Goal: Obtain resource: Download file/media

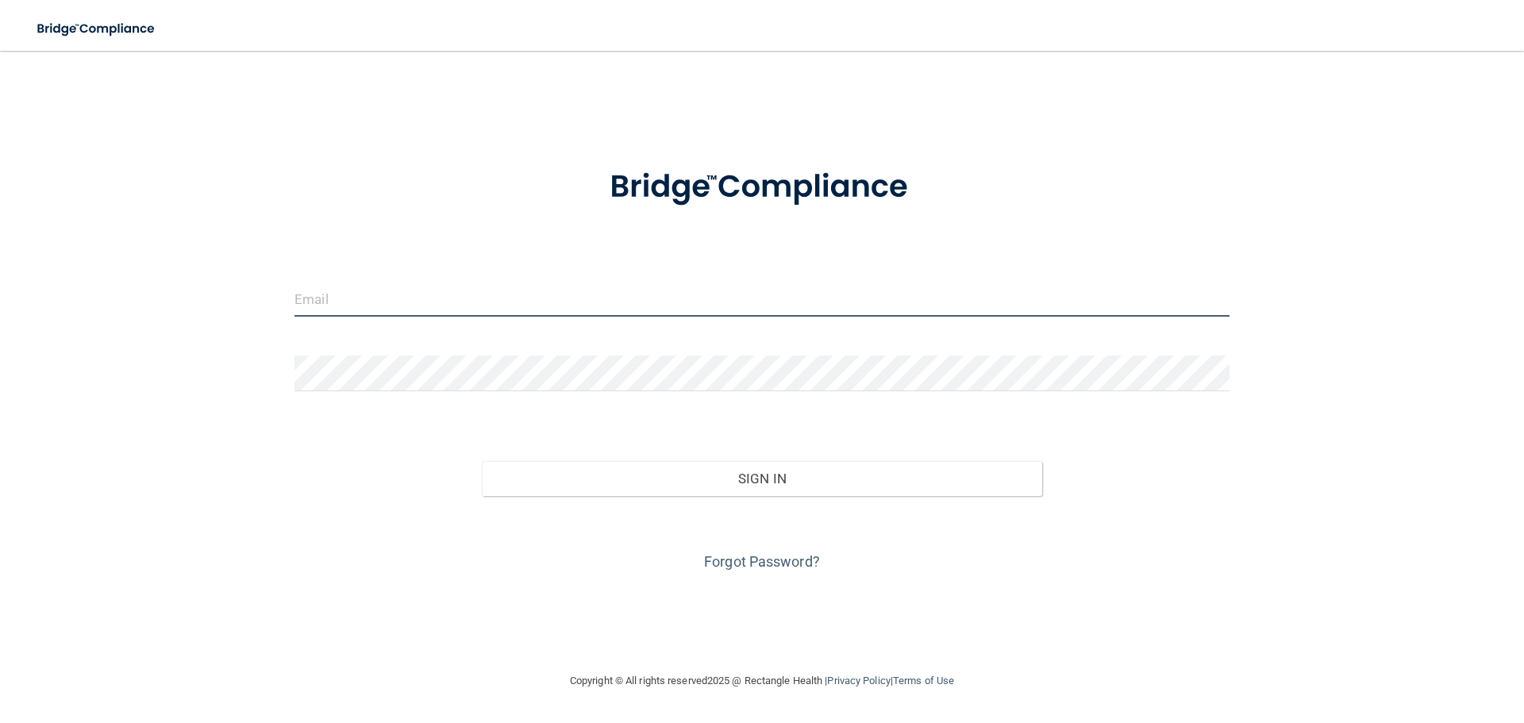
click at [425, 302] on input "email" at bounding box center [761, 299] width 935 height 36
type input "[EMAIL_ADDRESS][DOMAIN_NAME]"
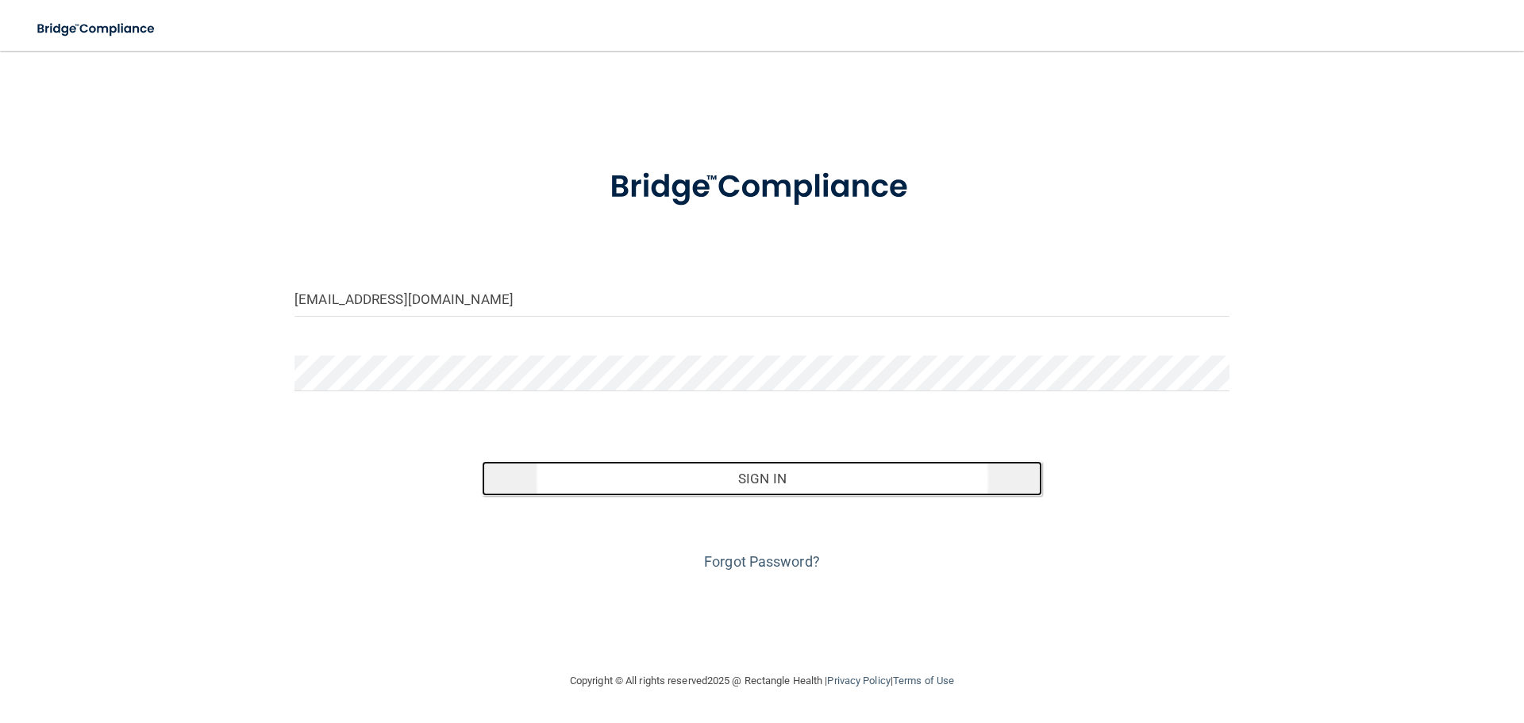
click at [656, 473] on button "Sign In" at bounding box center [762, 478] width 561 height 35
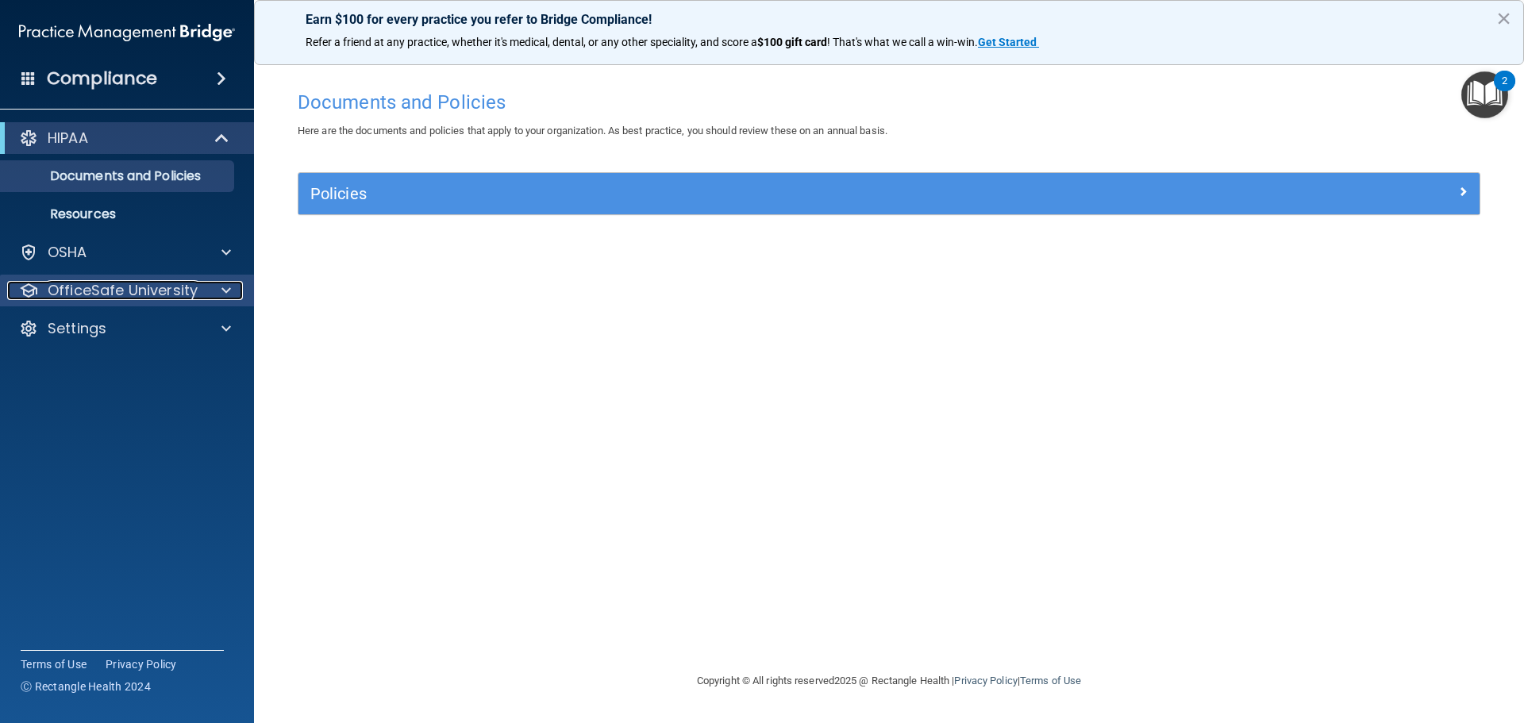
click at [233, 286] on div at bounding box center [224, 290] width 40 height 19
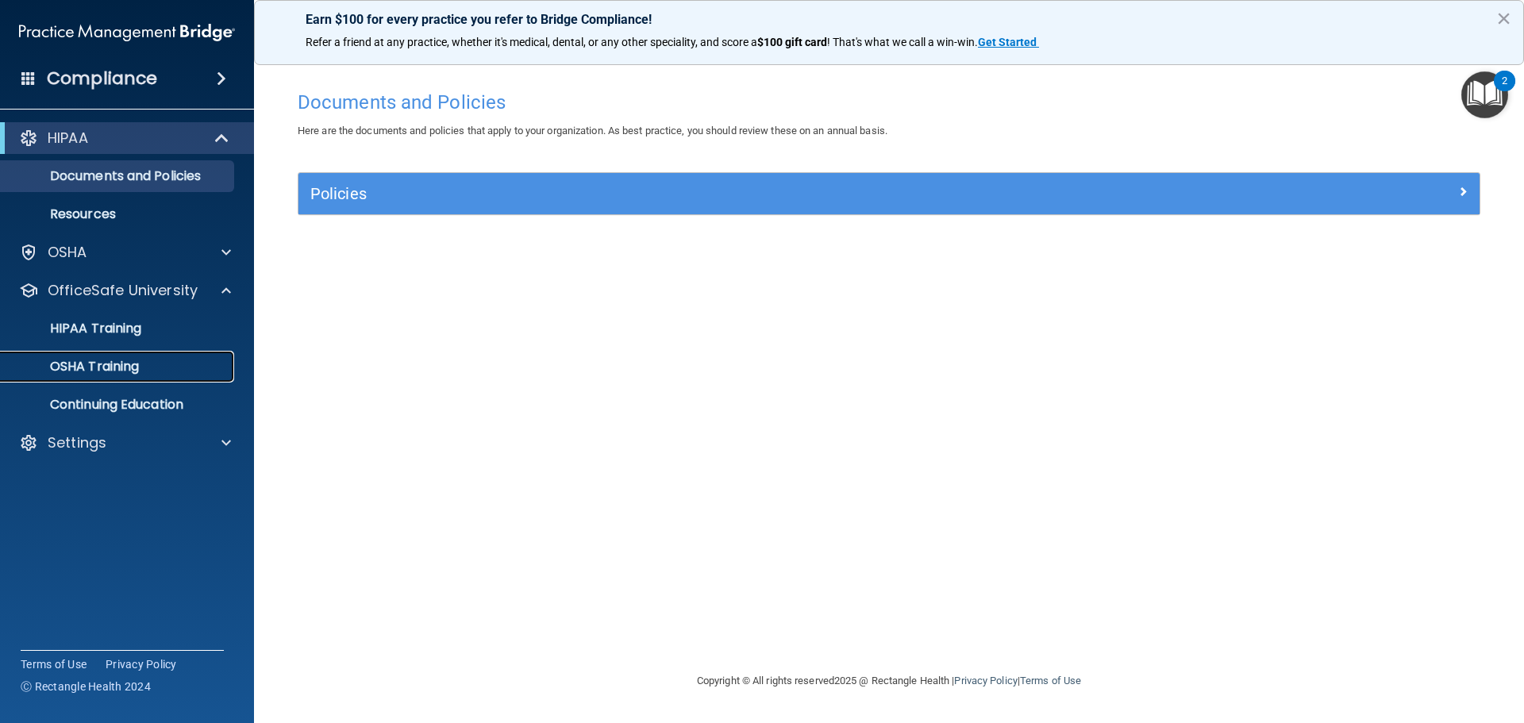
click at [133, 360] on p "OSHA Training" at bounding box center [74, 367] width 129 height 16
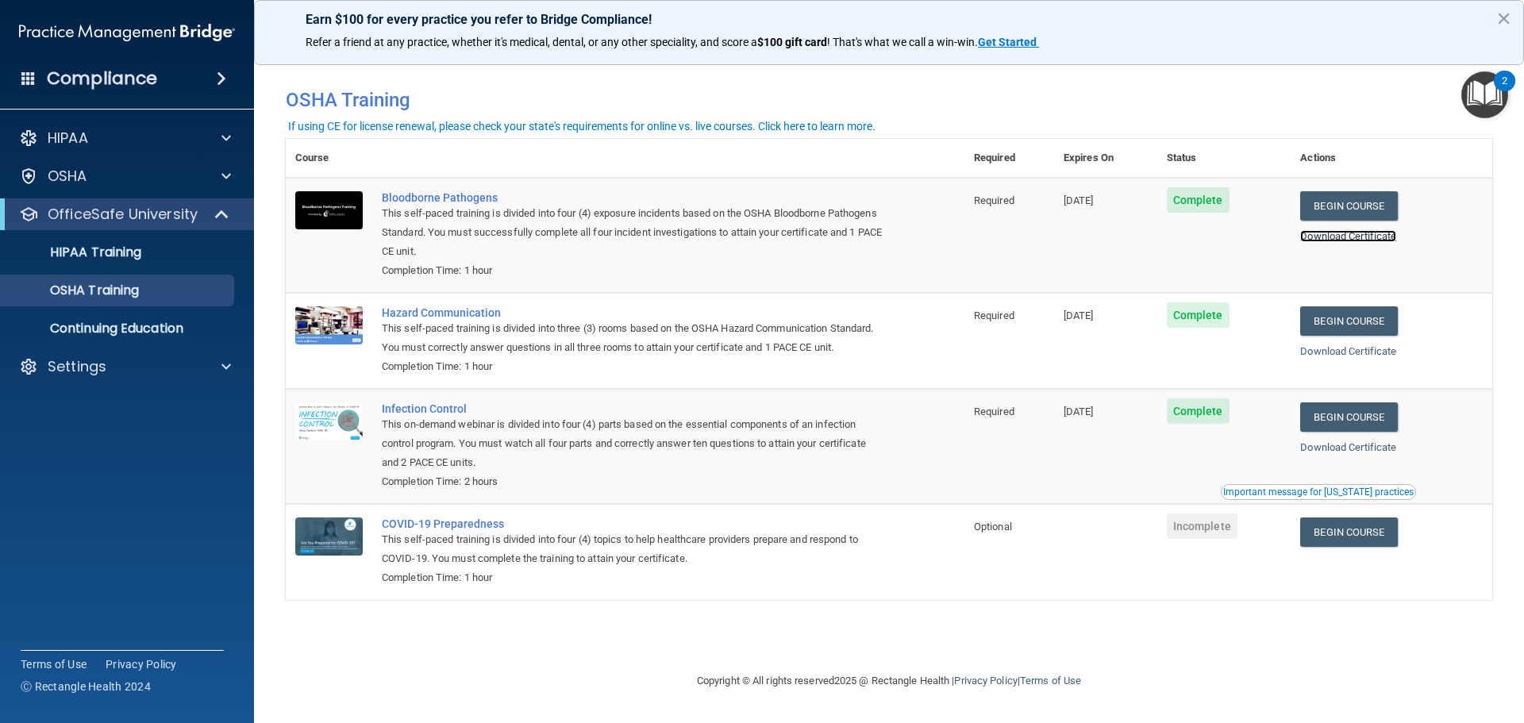
click at [1381, 233] on link "Download Certificate" at bounding box center [1348, 236] width 96 height 12
click at [1391, 352] on link "Download Certificate" at bounding box center [1348, 351] width 96 height 12
click at [1354, 450] on link "Download Certificate" at bounding box center [1348, 447] width 96 height 12
click at [141, 248] on p "HIPAA Training" at bounding box center [75, 252] width 131 height 16
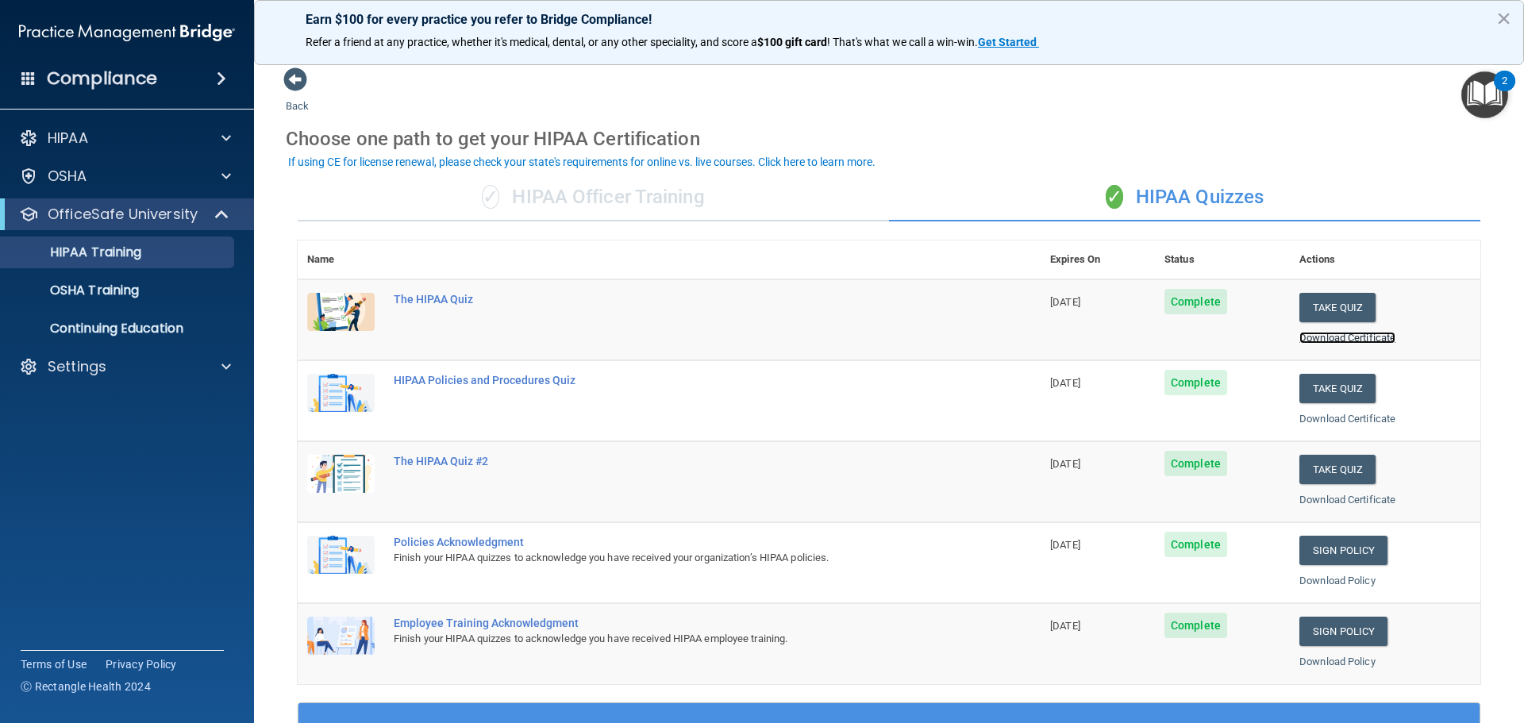
click at [1360, 337] on link "Download Certificate" at bounding box center [1347, 338] width 96 height 12
click at [1375, 420] on link "Download Certificate" at bounding box center [1347, 419] width 96 height 12
click at [1333, 503] on link "Download Certificate" at bounding box center [1347, 500] width 96 height 12
click at [1317, 583] on link "Download Policy" at bounding box center [1337, 581] width 76 height 12
click at [1326, 664] on link "Download Policy" at bounding box center [1337, 662] width 76 height 12
